Goal: Transaction & Acquisition: Book appointment/travel/reservation

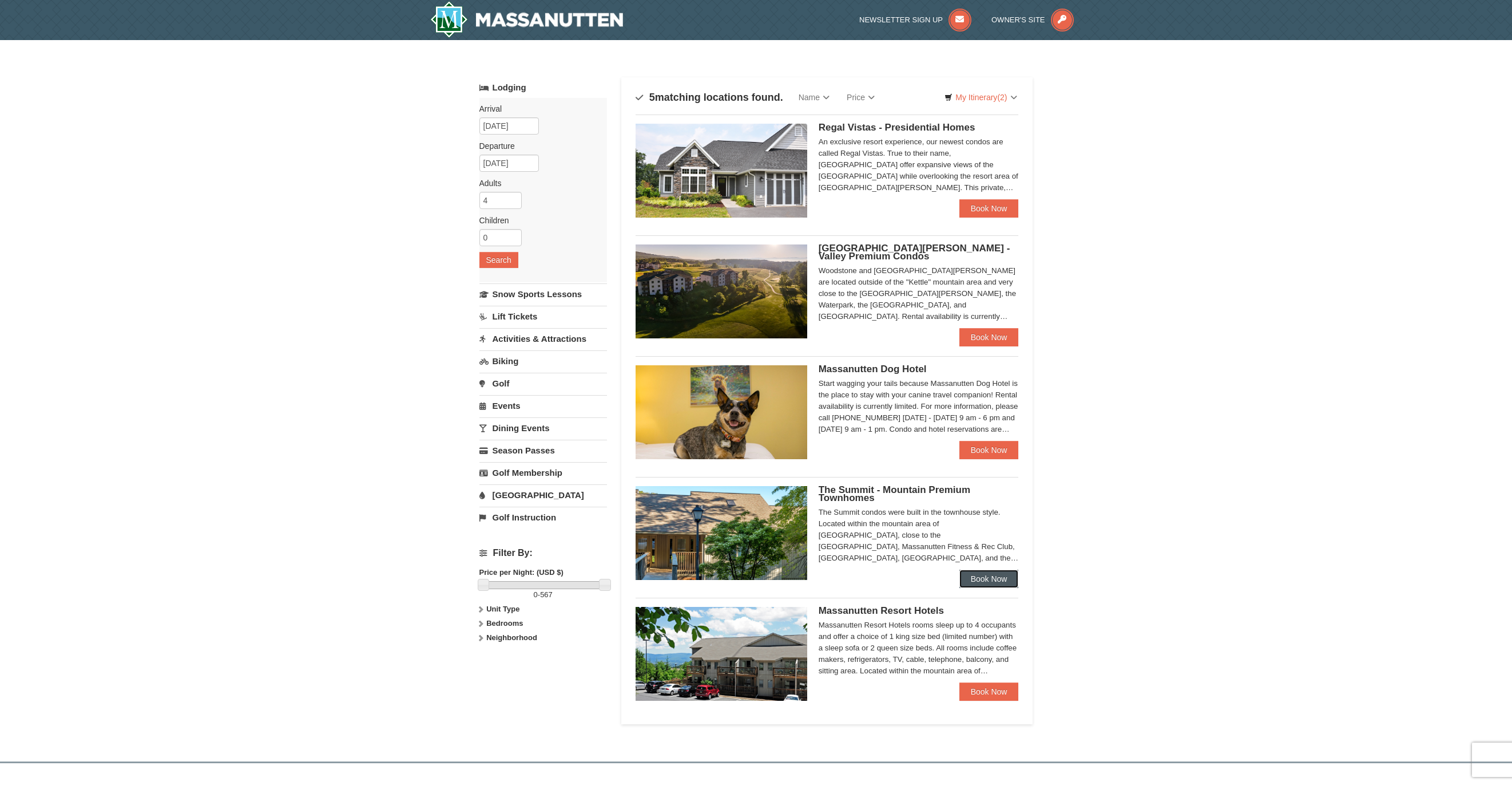
click at [999, 571] on link "Book Now" at bounding box center [989, 579] width 60 height 19
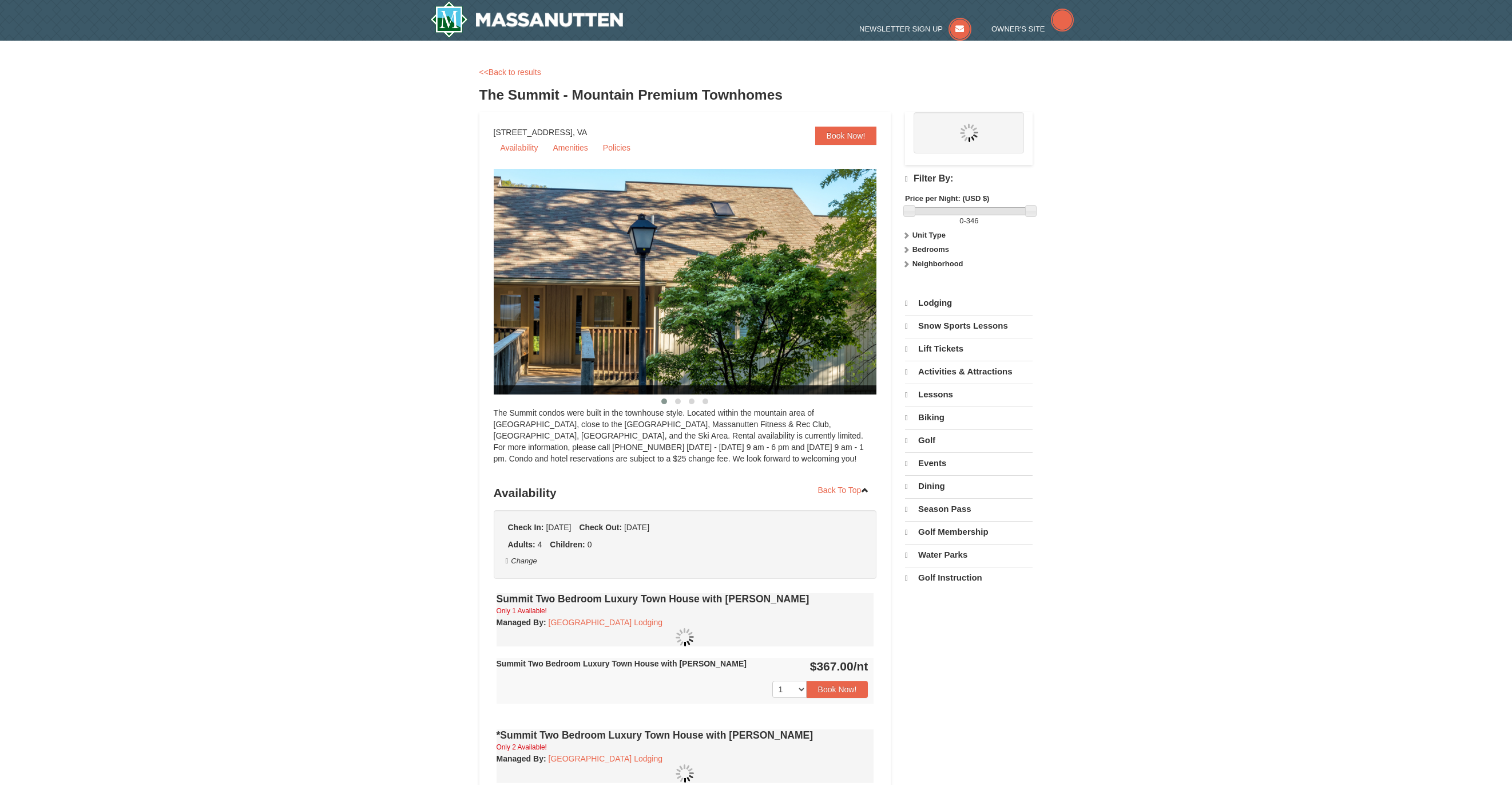
select select "10"
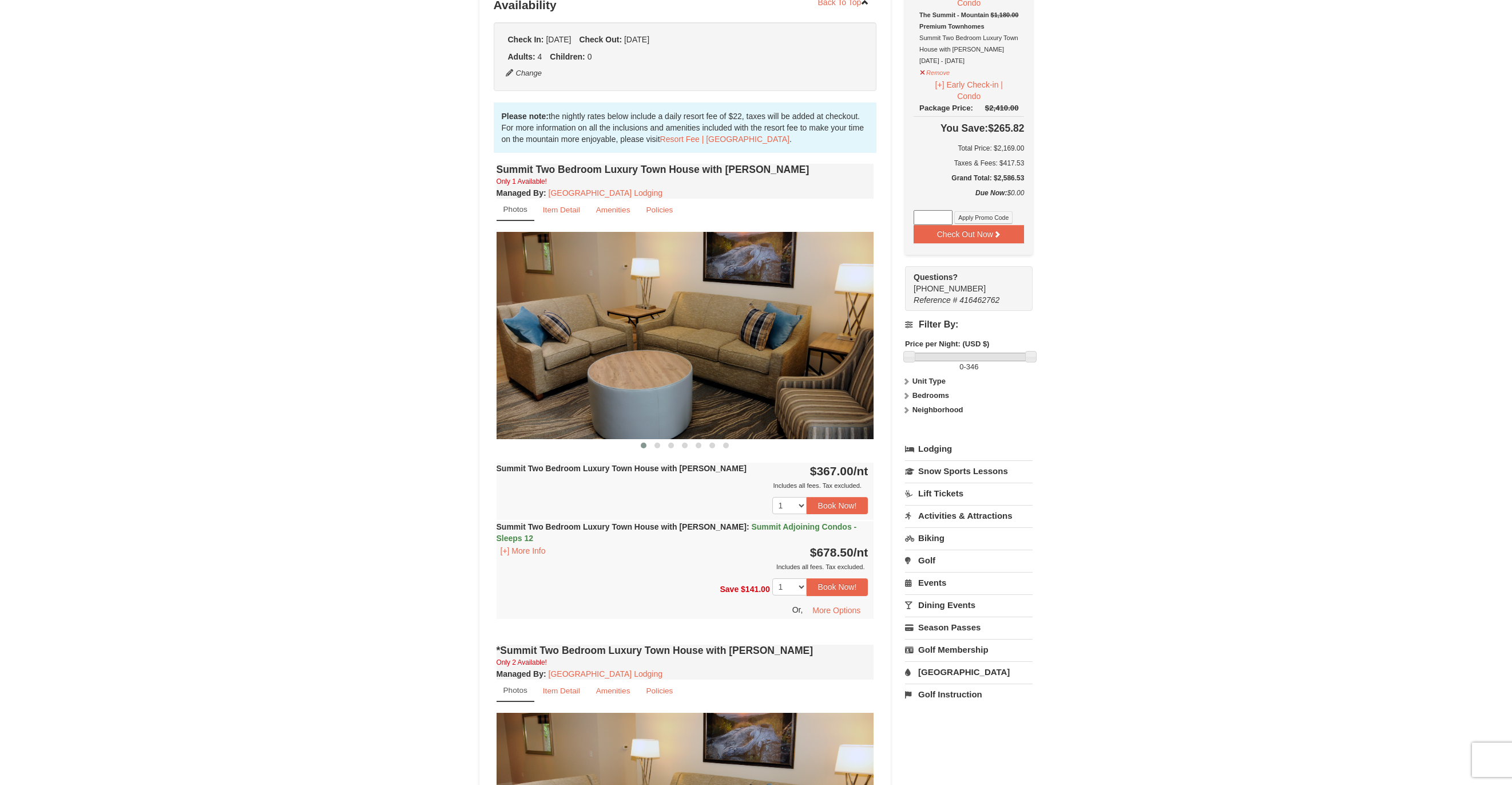
scroll to position [229, 0]
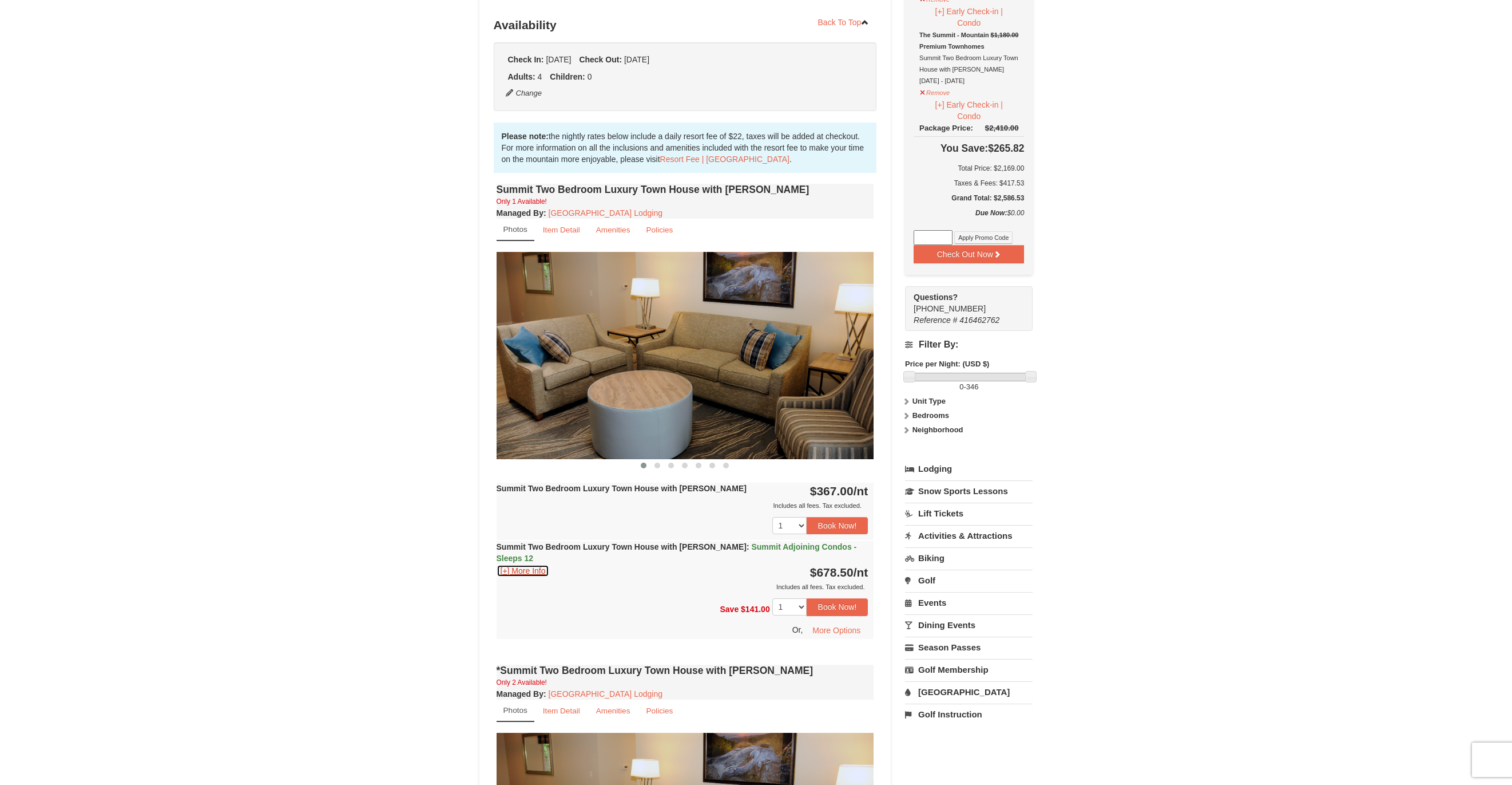
click at [509, 565] on button "[+] More Info" at bounding box center [523, 571] width 53 height 13
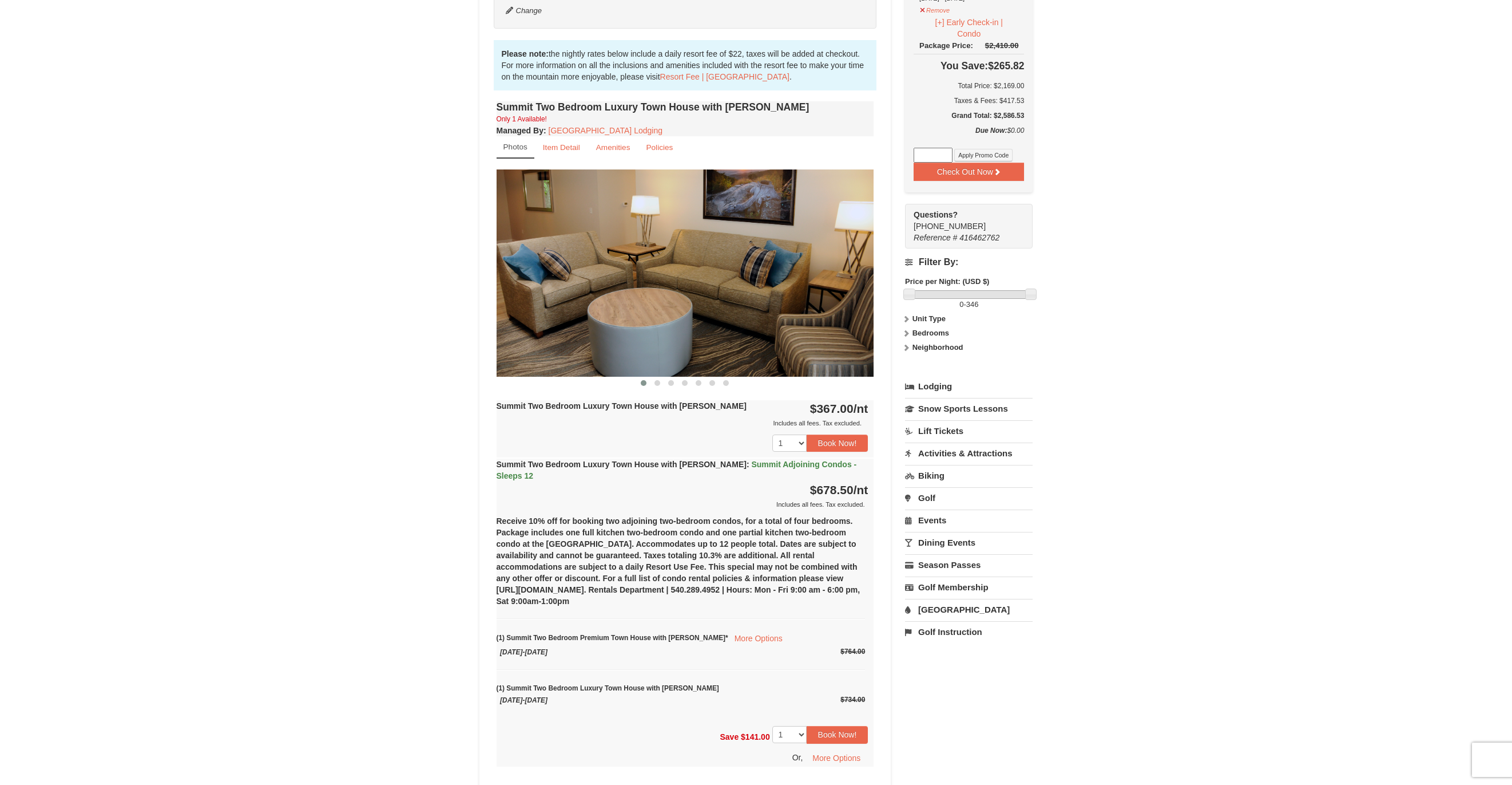
scroll to position [286, 0]
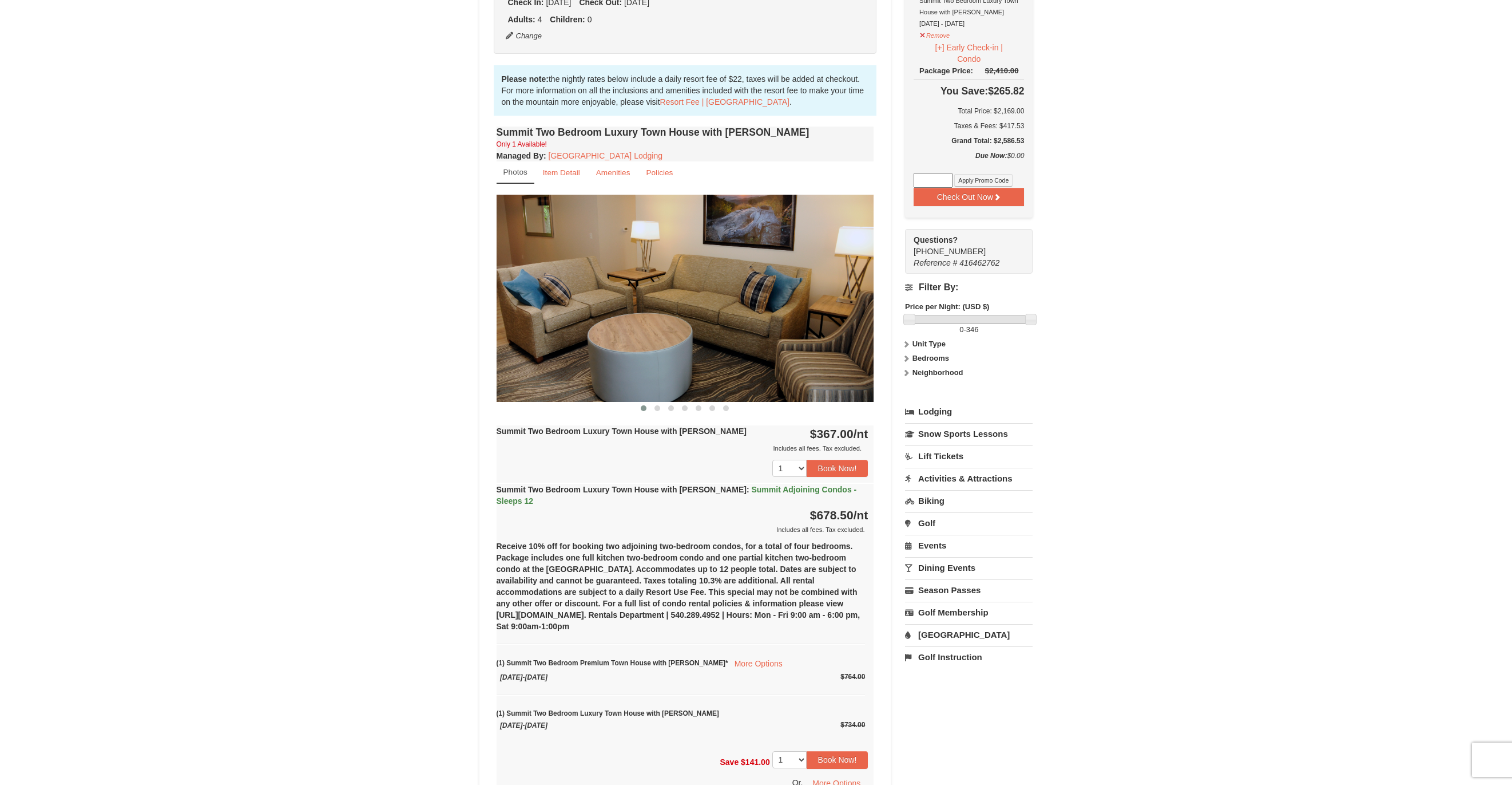
drag, startPoint x: 733, startPoint y: 364, endPoint x: 455, endPoint y: 344, distance: 278.7
click at [601, 353] on img at bounding box center [685, 297] width 377 height 206
click at [856, 294] on img at bounding box center [685, 297] width 377 height 206
click at [655, 407] on span at bounding box center [657, 408] width 6 height 6
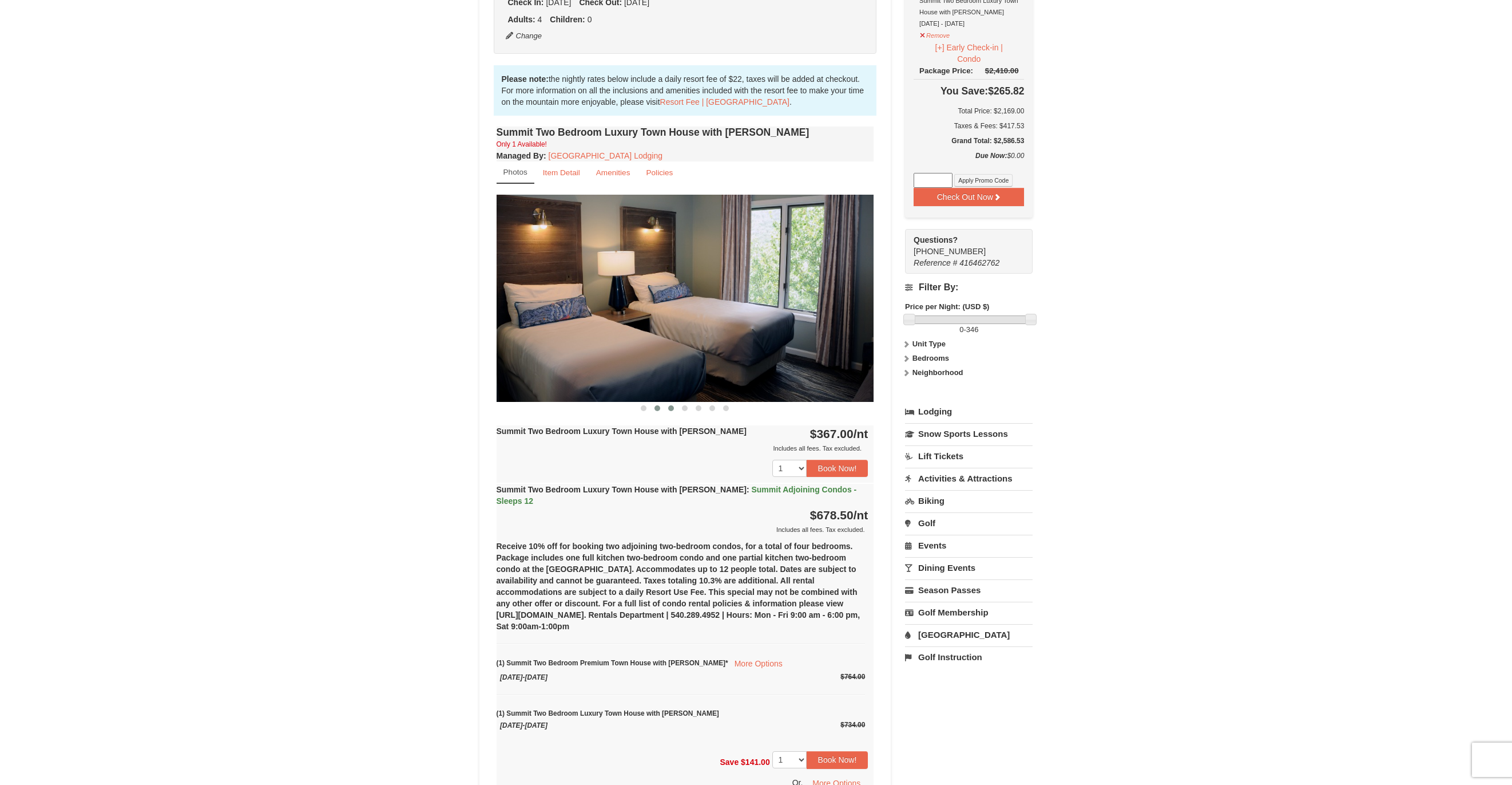
click at [675, 407] on button at bounding box center [671, 407] width 14 height 11
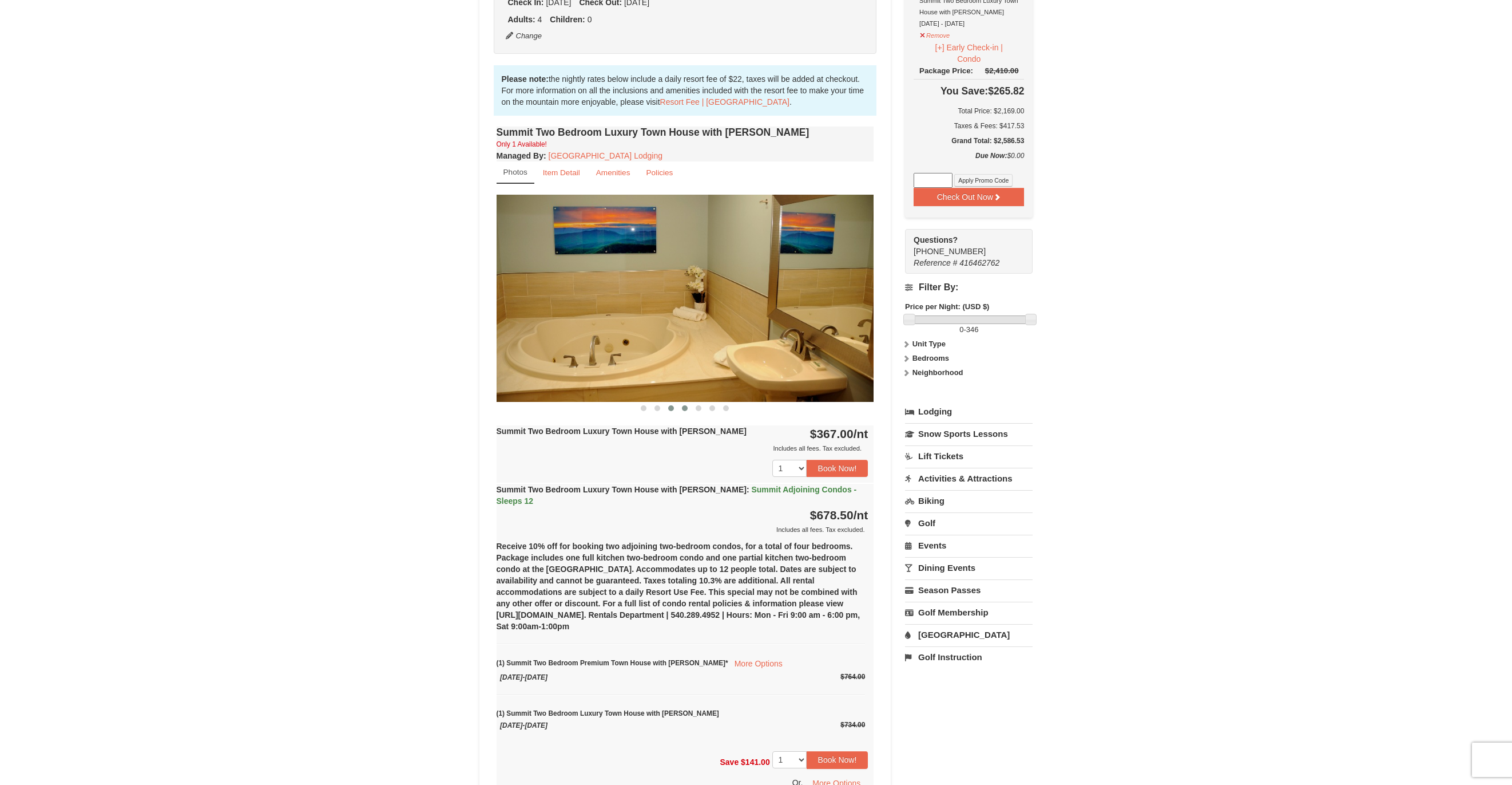
click at [690, 407] on button at bounding box center [684, 407] width 14 height 11
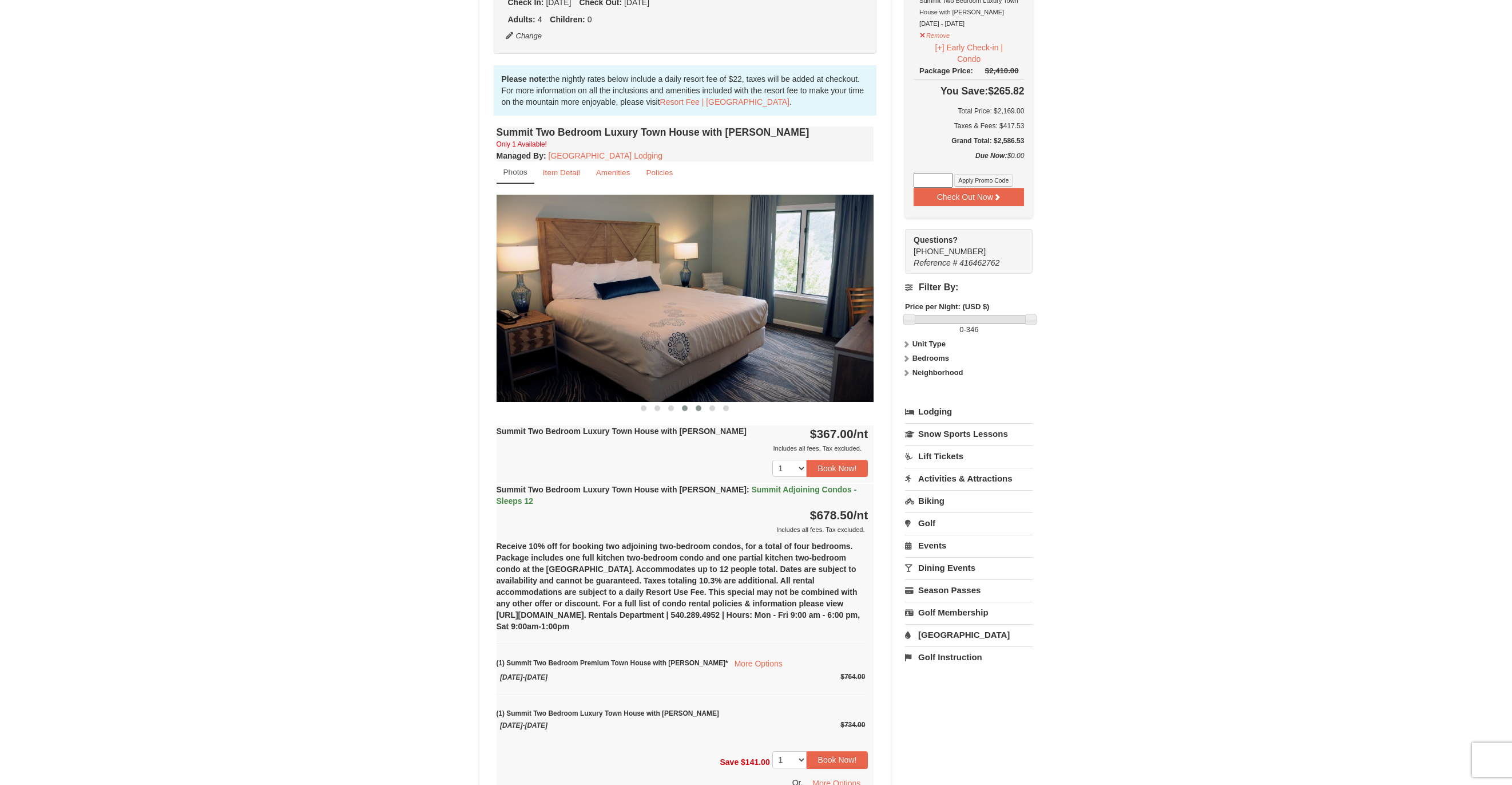
click at [701, 408] on span at bounding box center [698, 408] width 6 height 6
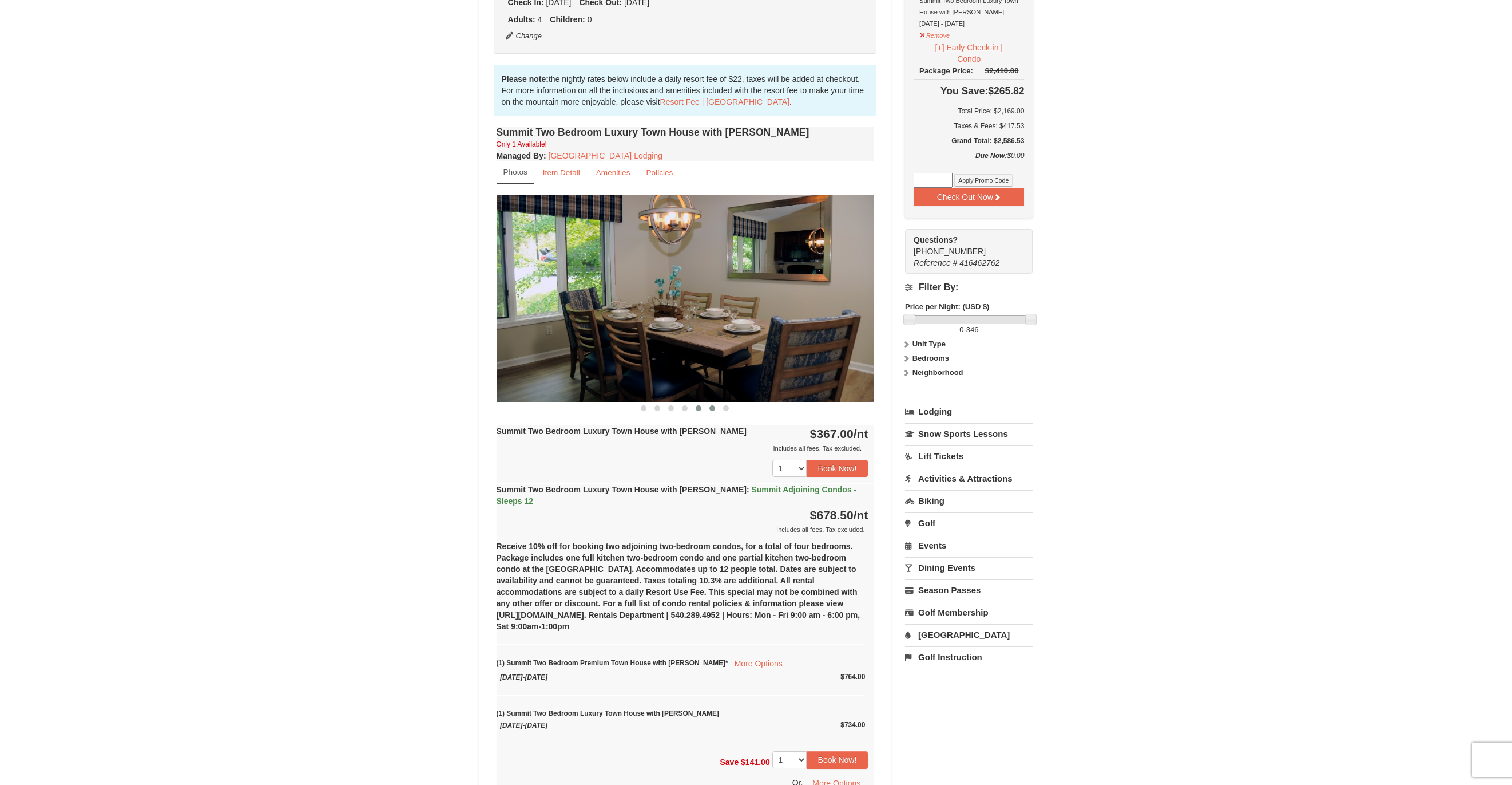
click at [715, 408] on span at bounding box center [712, 408] width 6 height 6
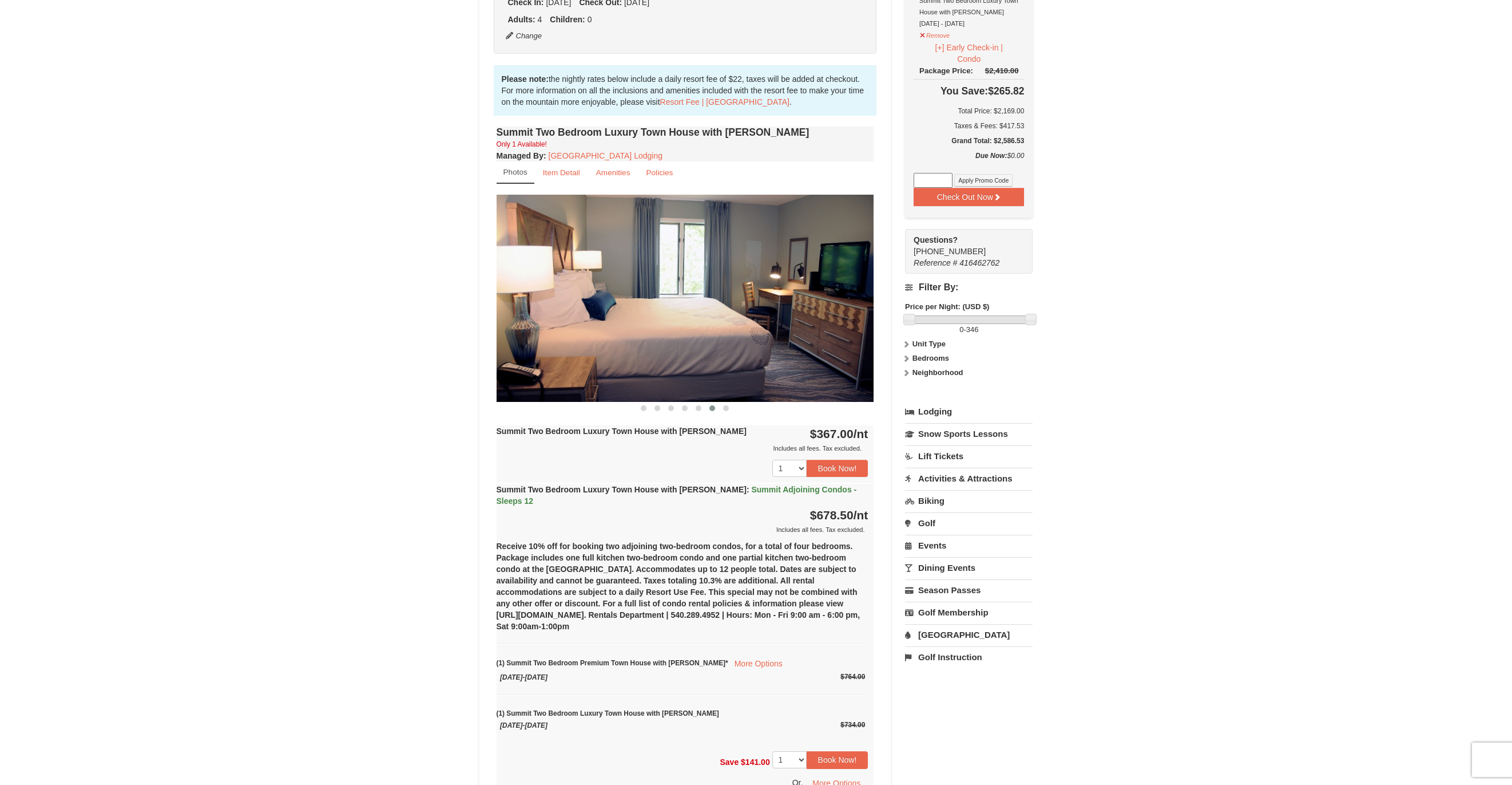
click at [735, 408] on div at bounding box center [685, 408] width 377 height 12
click at [700, 411] on button at bounding box center [698, 407] width 14 height 11
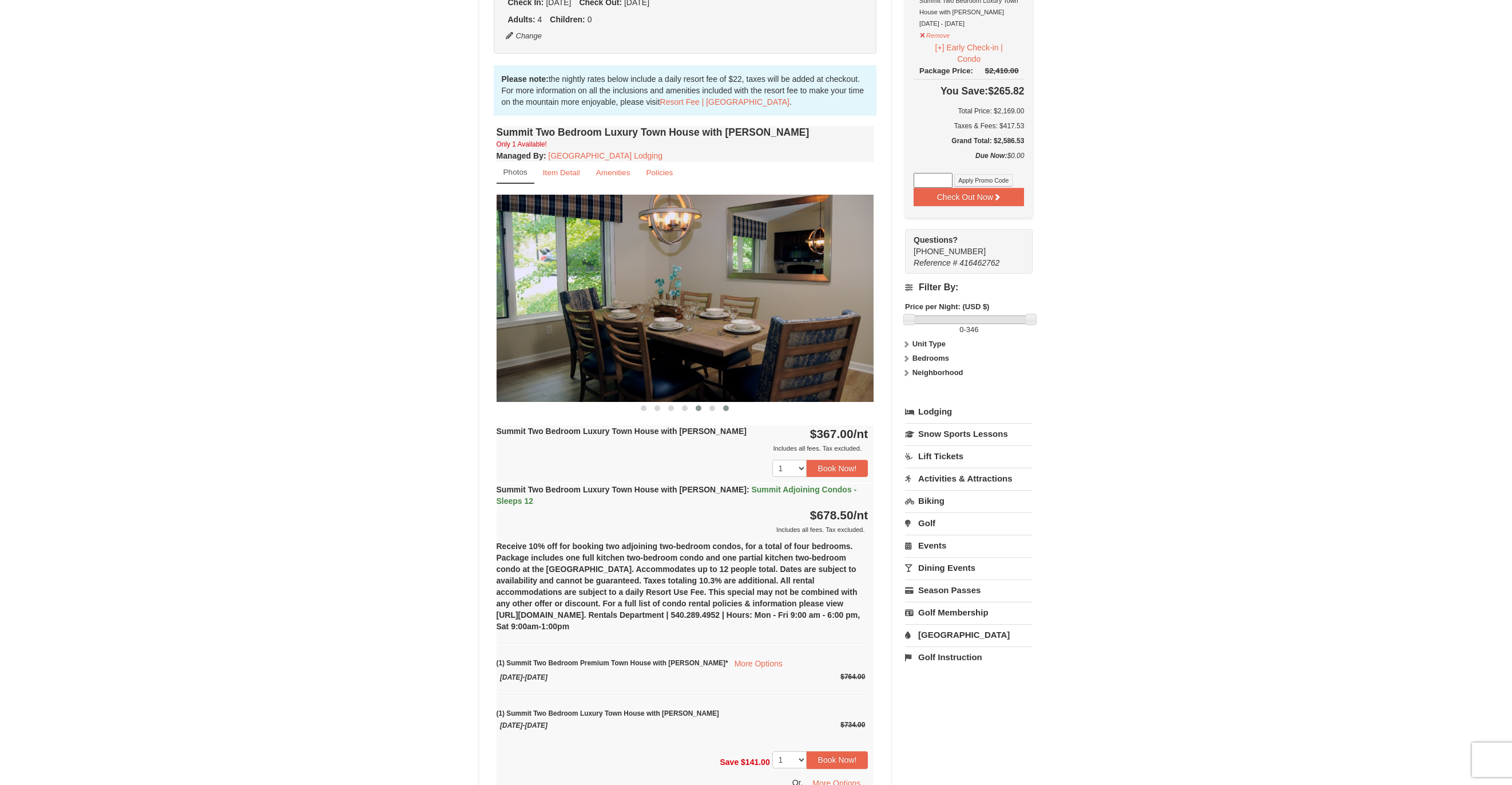
click at [731, 409] on button at bounding box center [725, 407] width 14 height 11
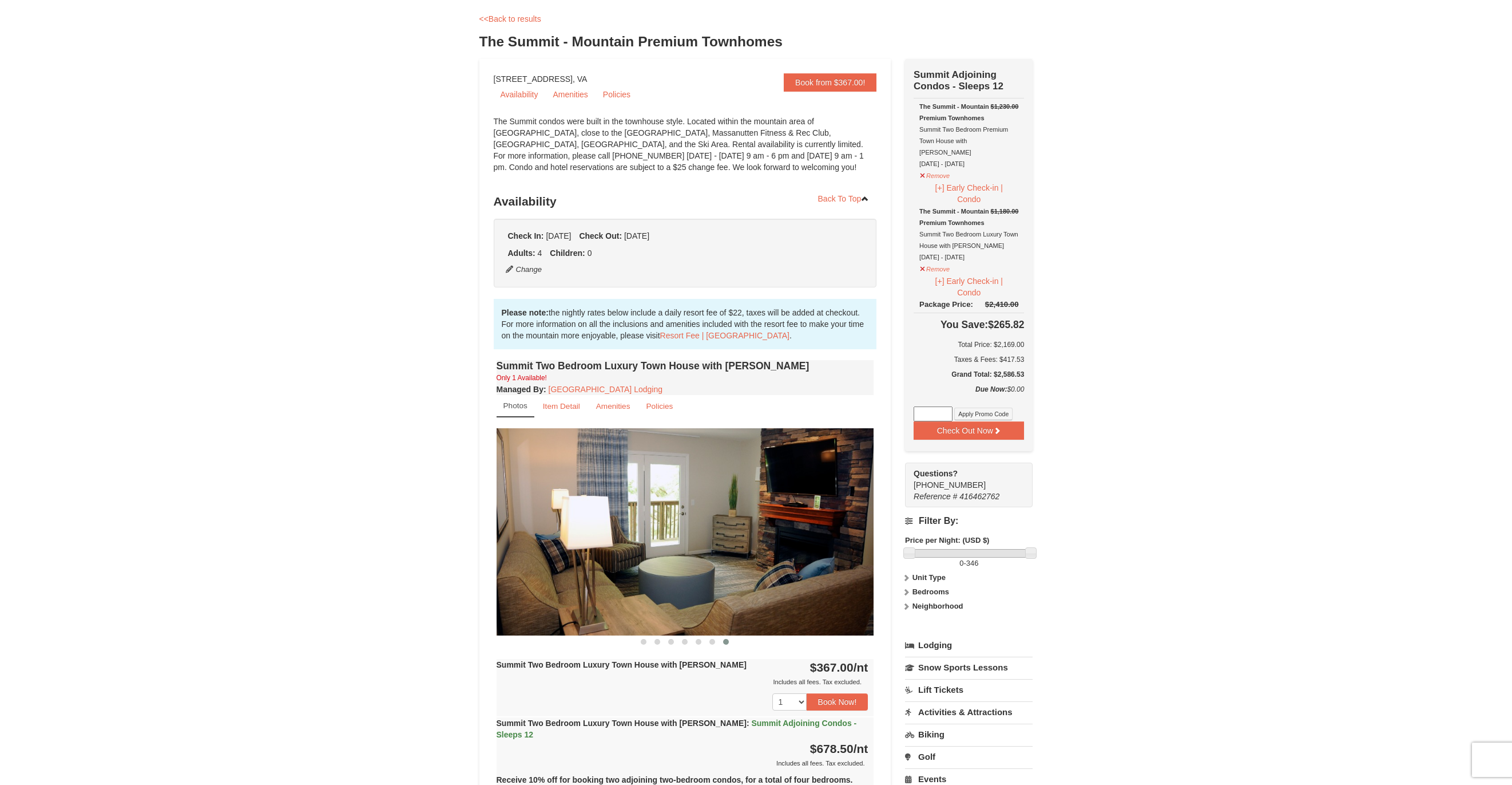
scroll to position [0, 0]
